Goal: Navigation & Orientation: Locate item on page

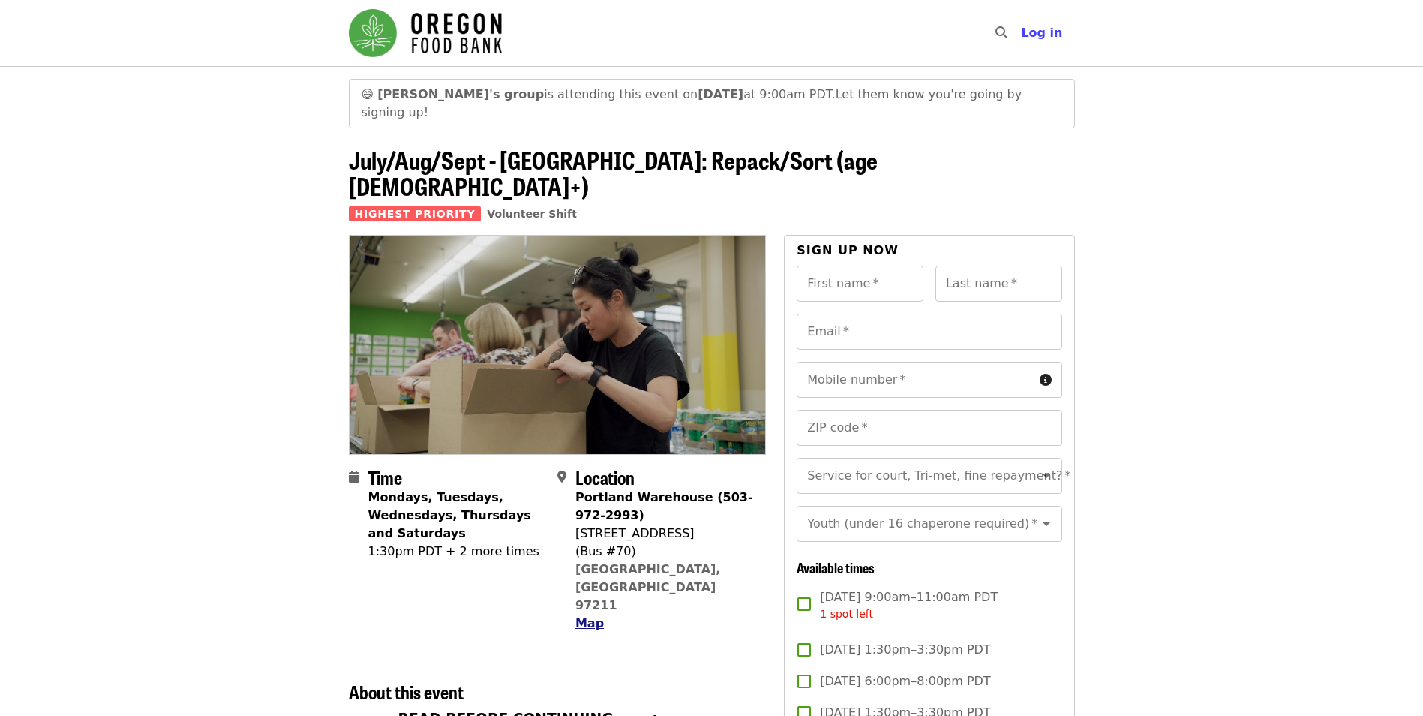
click at [596, 616] on span "Map" at bounding box center [590, 623] width 29 height 14
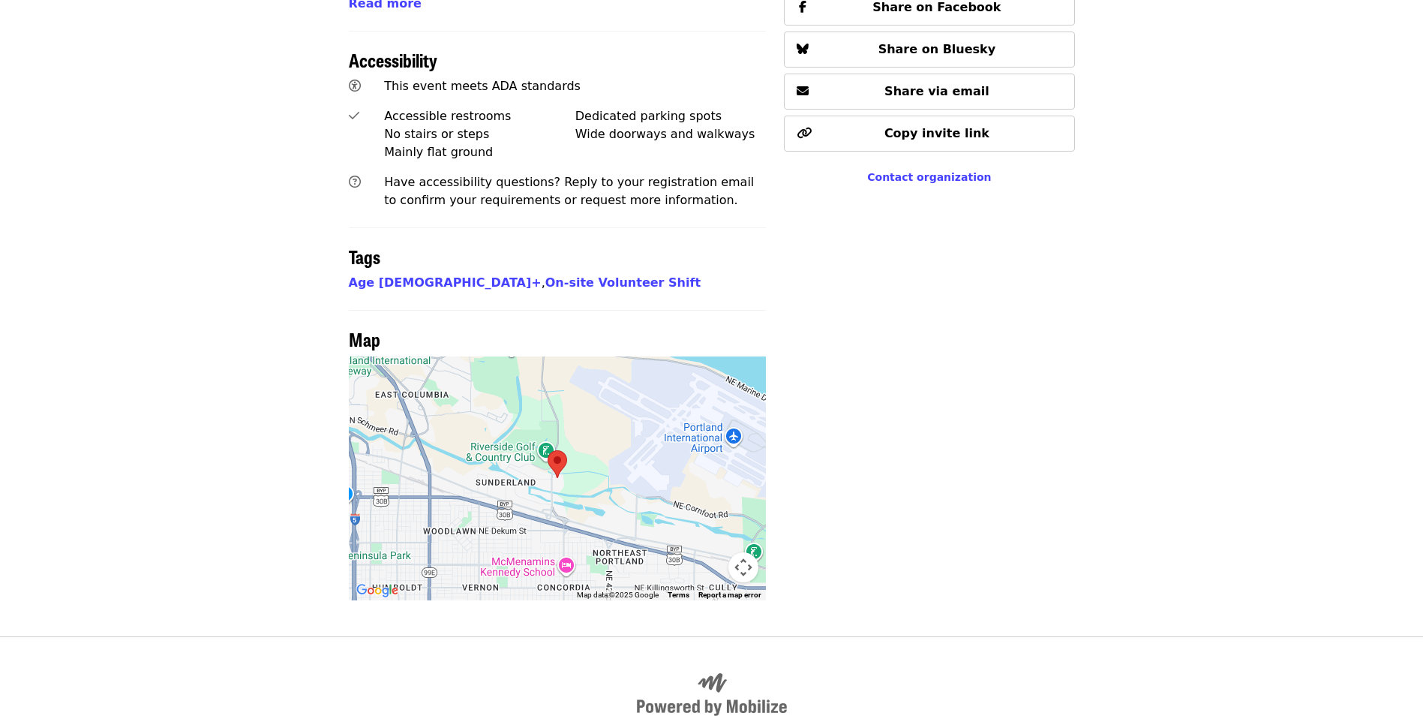
scroll to position [1121, 0]
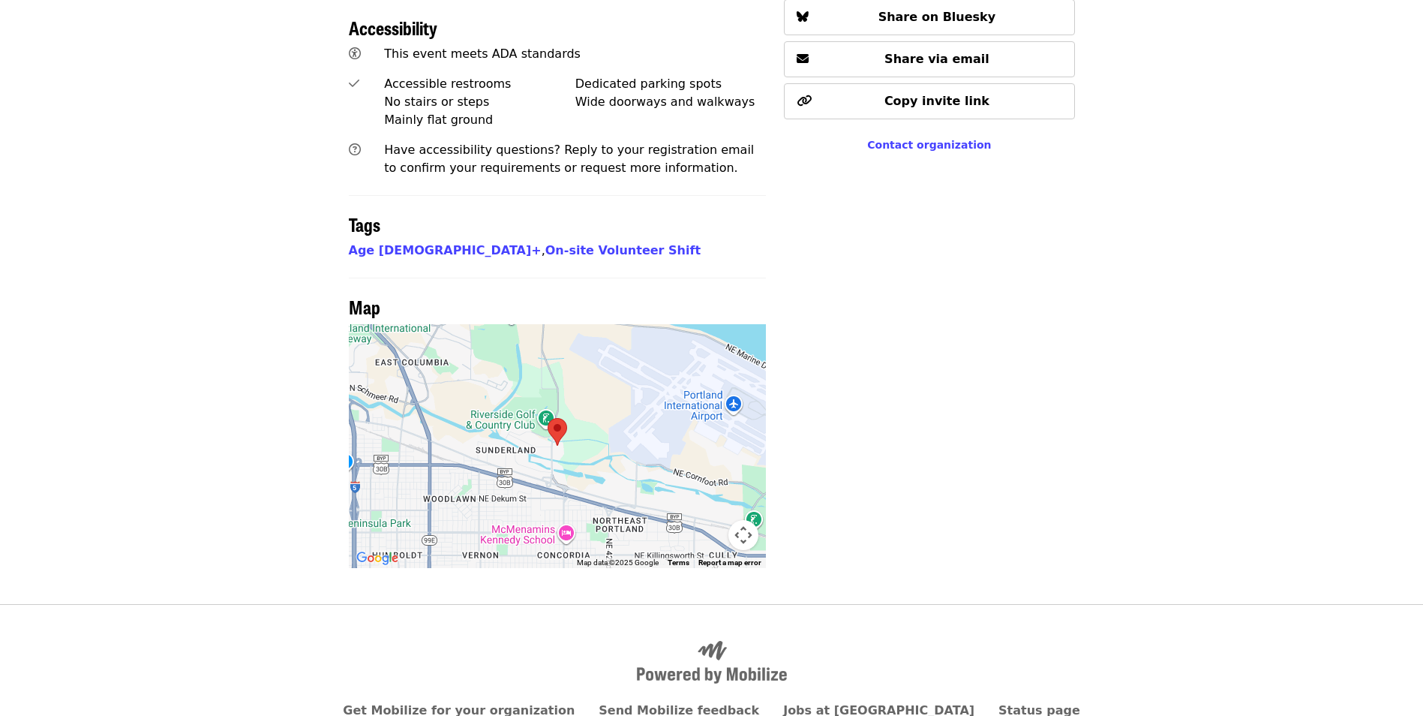
click at [562, 369] on div at bounding box center [558, 446] width 418 height 244
click at [741, 520] on button "Map camera controls" at bounding box center [744, 535] width 30 height 30
click at [704, 445] on button "Zoom in" at bounding box center [706, 460] width 30 height 30
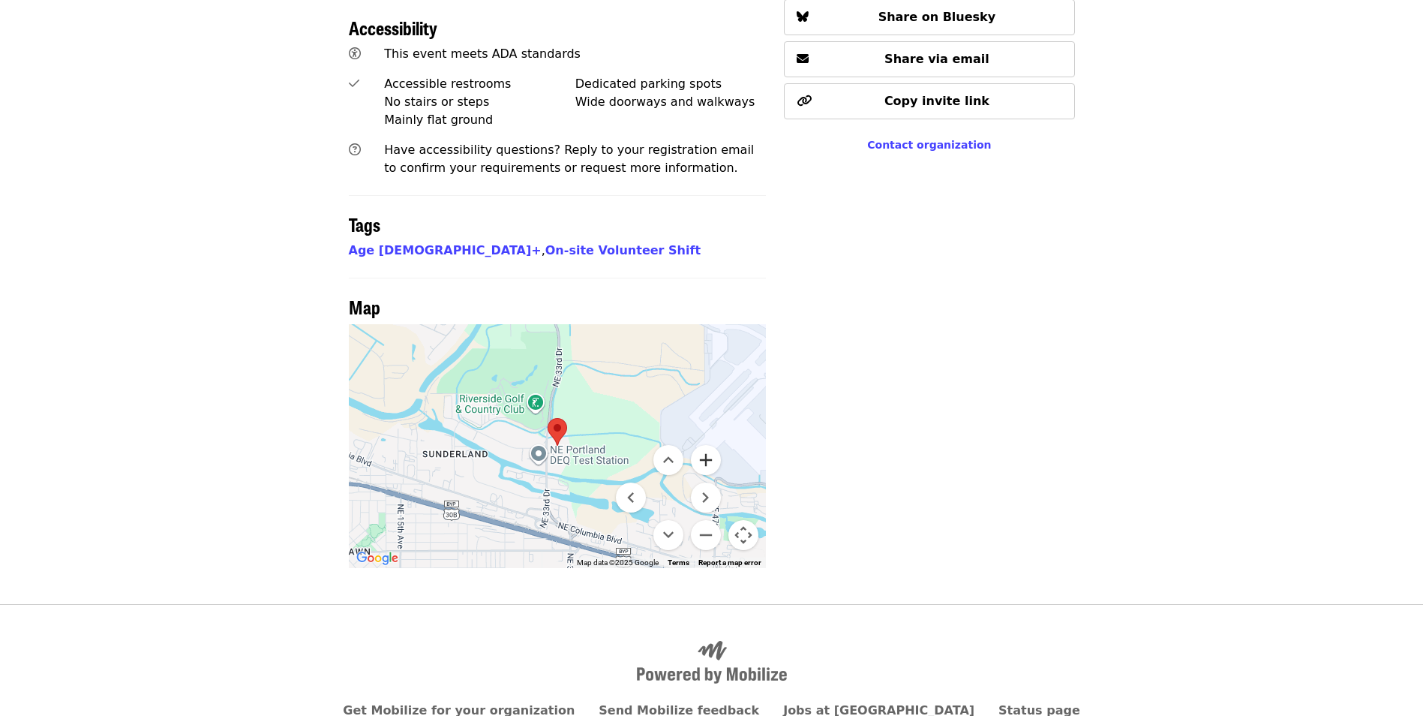
click at [705, 445] on button "Zoom in" at bounding box center [706, 460] width 30 height 30
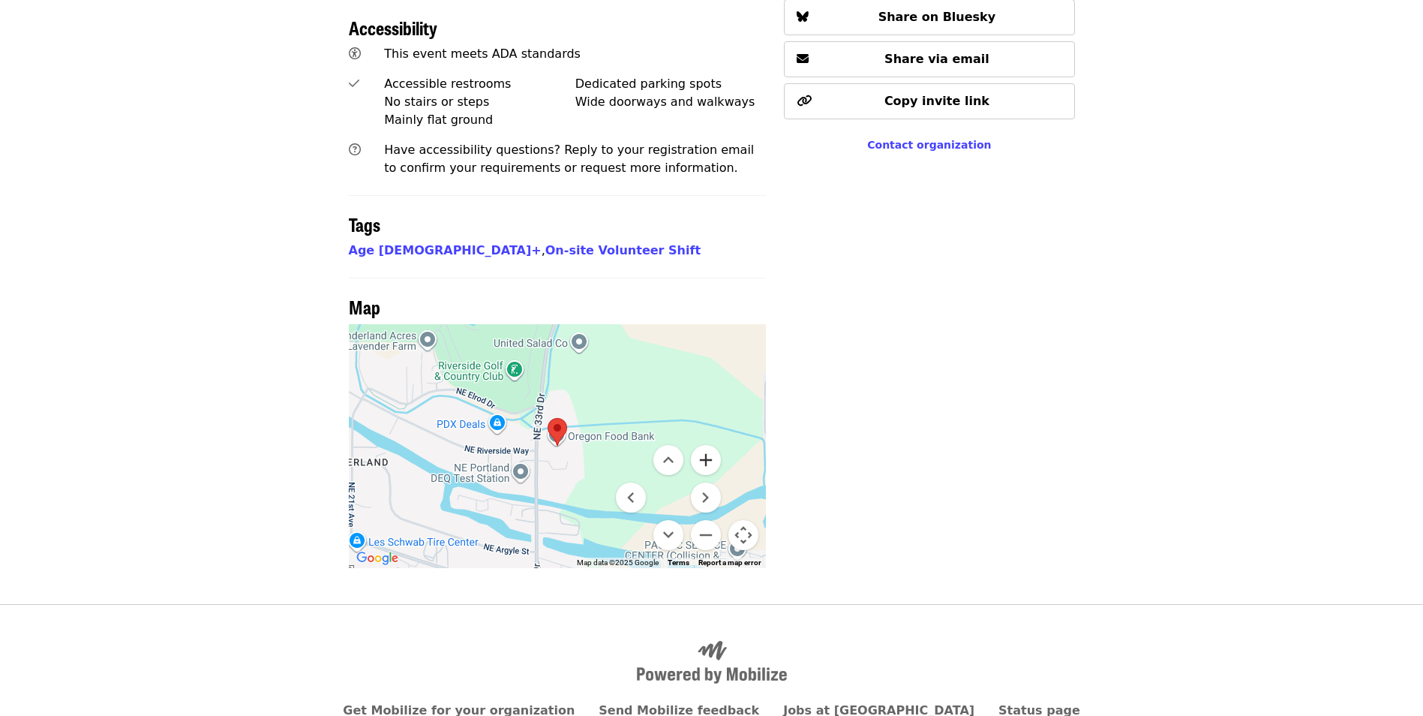
click at [705, 445] on button "Zoom in" at bounding box center [706, 460] width 30 height 30
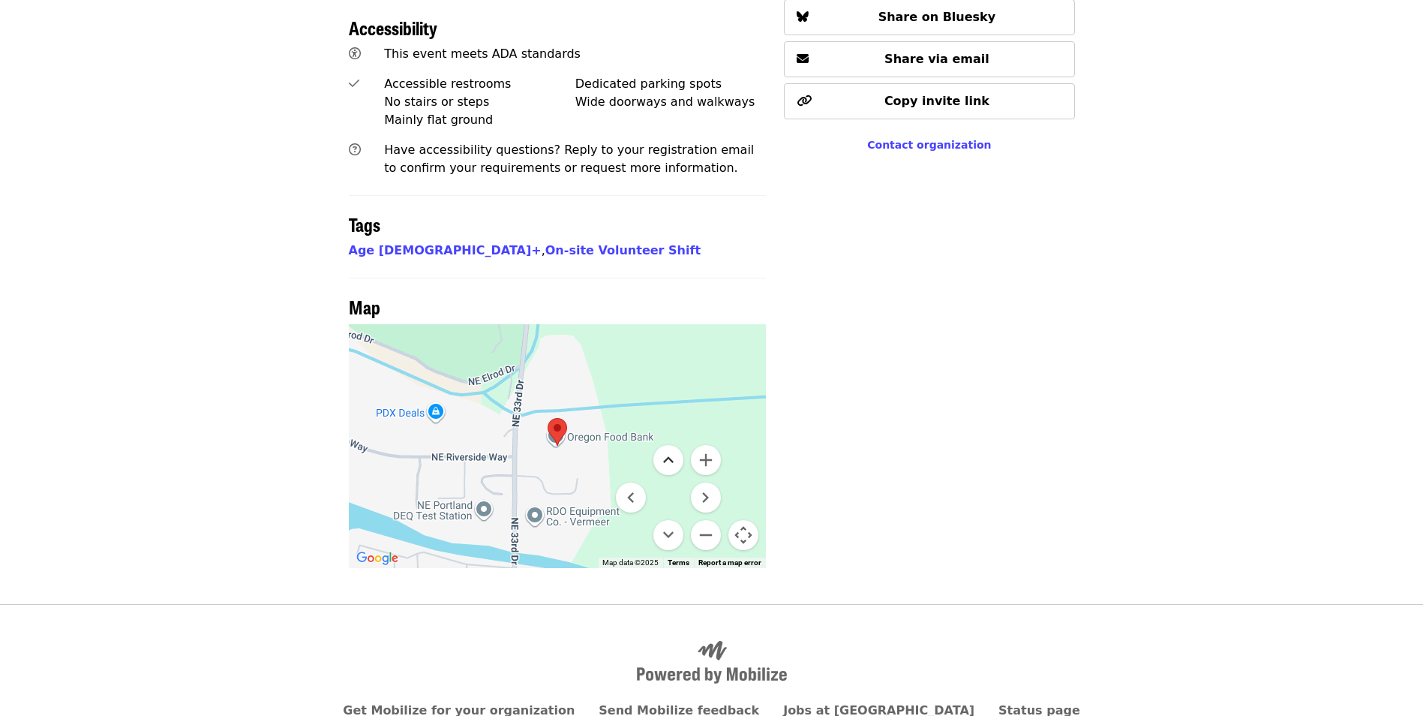
drag, startPoint x: 517, startPoint y: 381, endPoint x: 663, endPoint y: 392, distance: 146.0
click at [663, 392] on div "Keyboard shortcuts Map Data Map data ©2025 Map data ©2025 100 m Click to toggle…" at bounding box center [558, 446] width 418 height 244
drag, startPoint x: 523, startPoint y: 388, endPoint x: 585, endPoint y: 425, distance: 71.7
click at [585, 425] on div at bounding box center [558, 446] width 418 height 244
click at [700, 520] on button "Zoom out" at bounding box center [706, 535] width 30 height 30
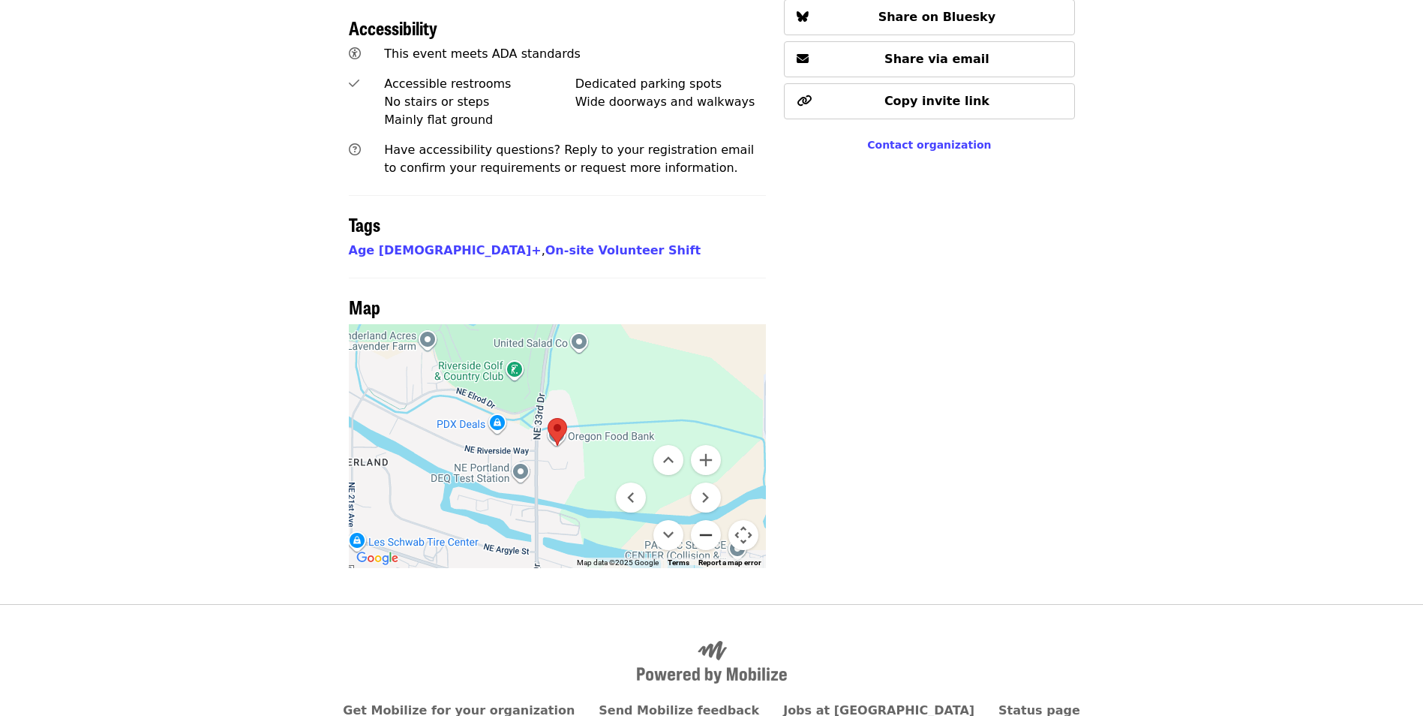
click at [700, 520] on button "Zoom out" at bounding box center [706, 535] width 30 height 30
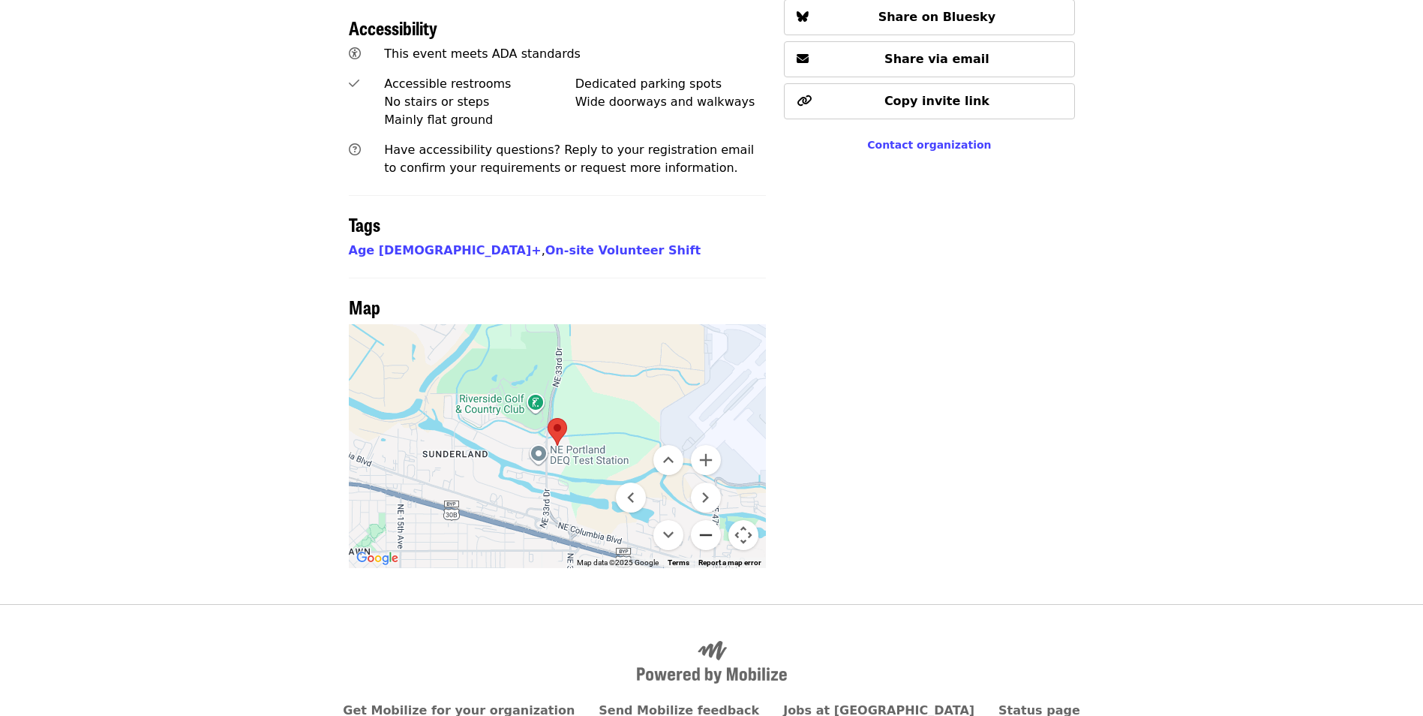
click at [700, 520] on button "Zoom out" at bounding box center [706, 535] width 30 height 30
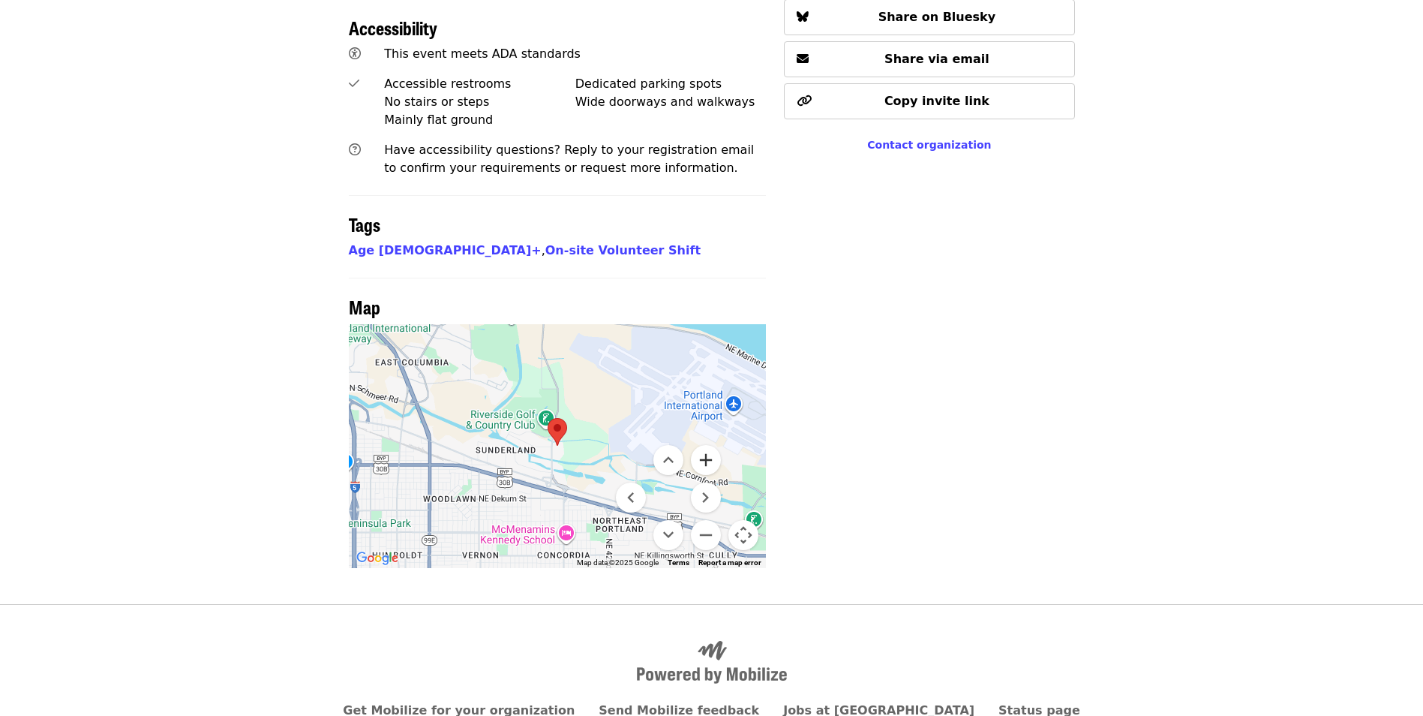
click at [714, 445] on button "Zoom in" at bounding box center [706, 460] width 30 height 30
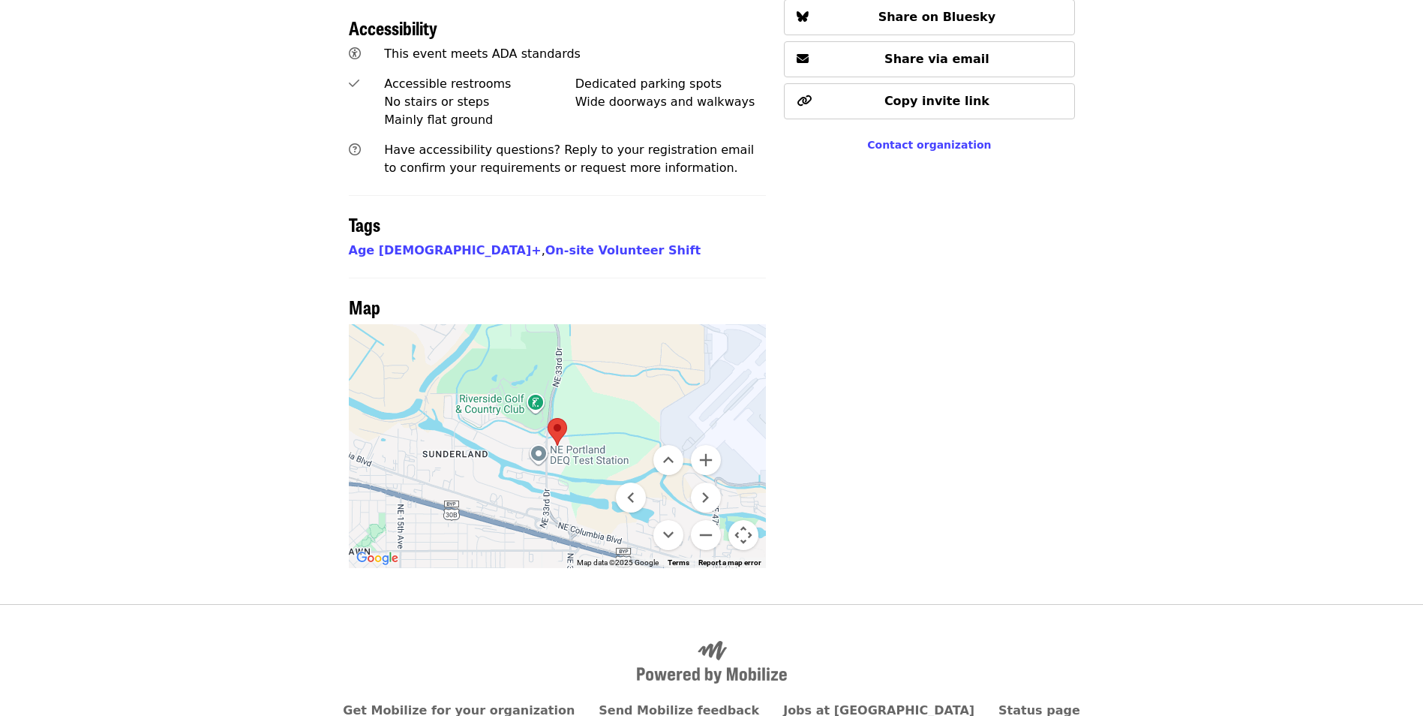
click at [740, 520] on button "Map camera controls" at bounding box center [744, 535] width 30 height 30
drag, startPoint x: 477, startPoint y: 425, endPoint x: 599, endPoint y: 435, distance: 122.0
click at [599, 435] on div at bounding box center [558, 446] width 418 height 244
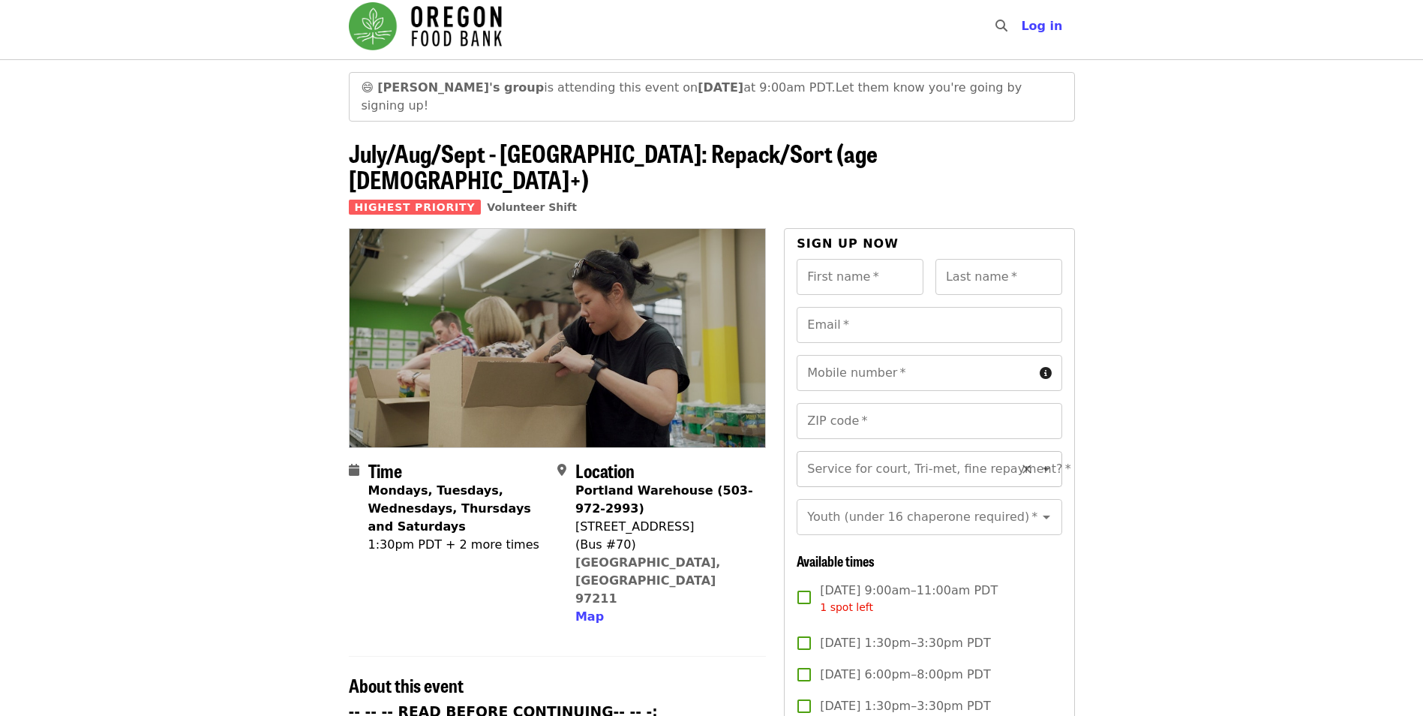
scroll to position [0, 0]
